Goal: Task Accomplishment & Management: Use online tool/utility

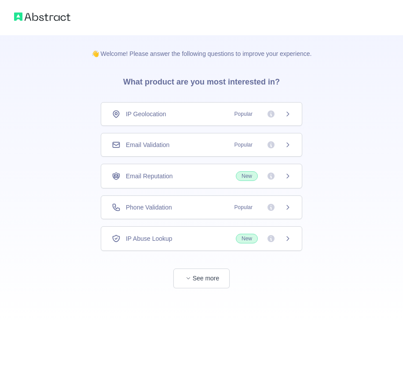
click at [176, 141] on div "Email Validation Popular" at bounding box center [201, 144] width 179 height 9
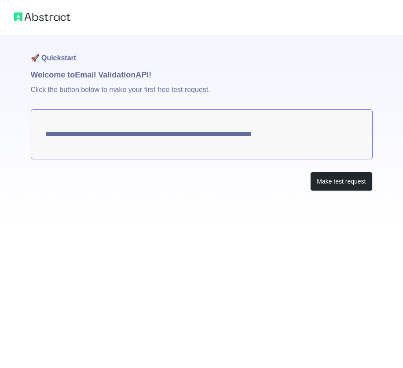
click at [319, 22] on div at bounding box center [201, 17] width 403 height 35
click at [340, 182] on button "Make test request" at bounding box center [341, 182] width 62 height 20
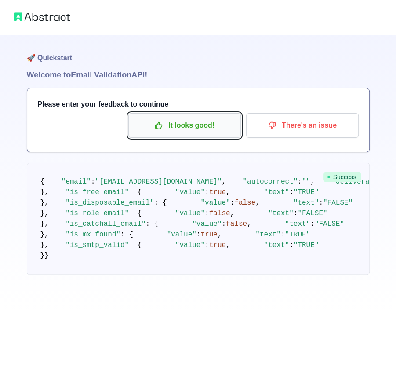
click at [184, 115] on button "It looks good!" at bounding box center [184, 125] width 113 height 25
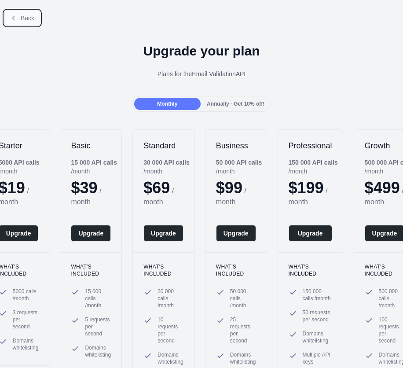
click at [26, 16] on span "Back" at bounding box center [28, 18] width 14 height 7
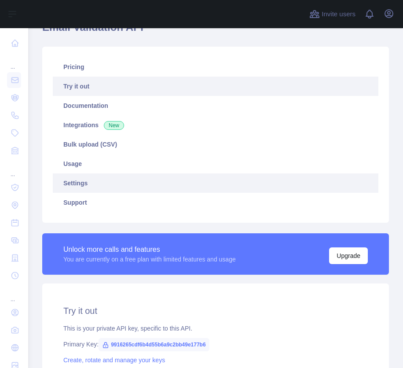
scroll to position [176, 0]
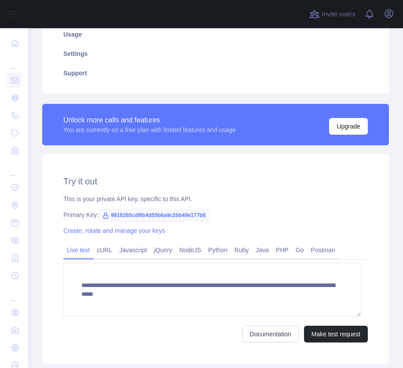
click at [167, 212] on span "9916265cdf6b4d55b6a9c2bb49e177b6" at bounding box center [154, 215] width 110 height 13
copy span "9916265cdf6b4d55b6a9c2bb49e177b6"
